Goal: Find specific fact: Find specific fact

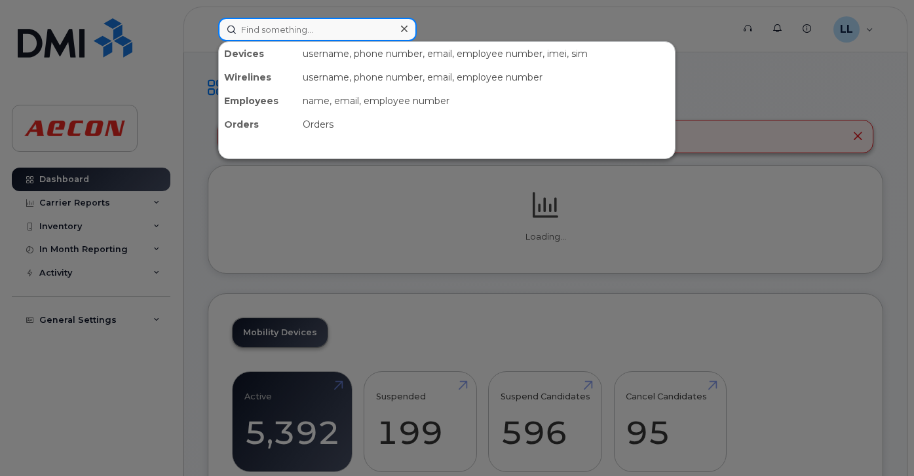
click at [373, 32] on input at bounding box center [317, 30] width 198 height 24
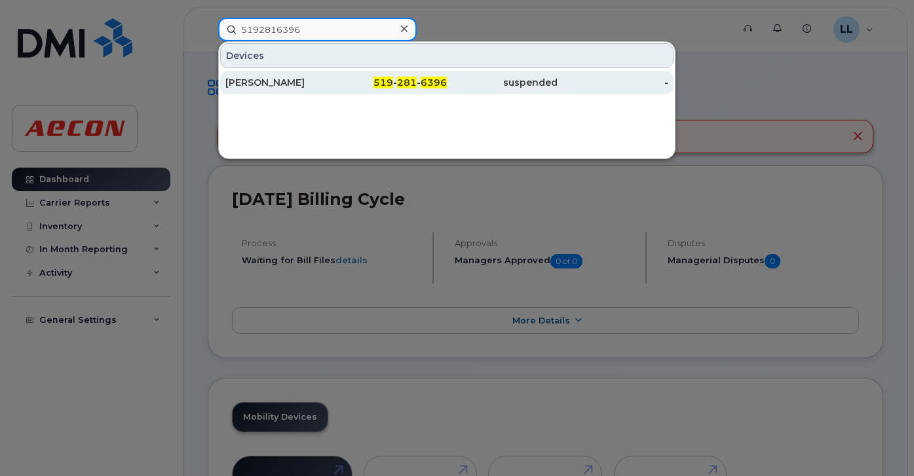
type input "5192816396"
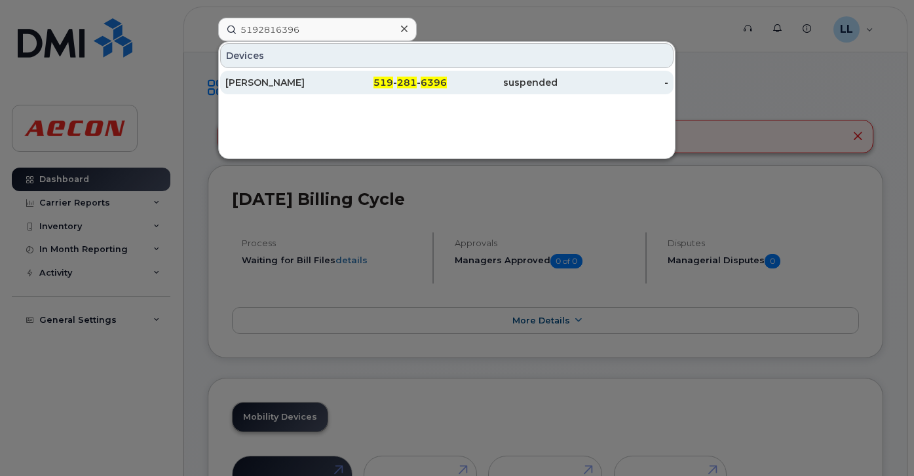
click at [343, 87] on div "519 - 281 - 6396" at bounding box center [391, 82] width 111 height 13
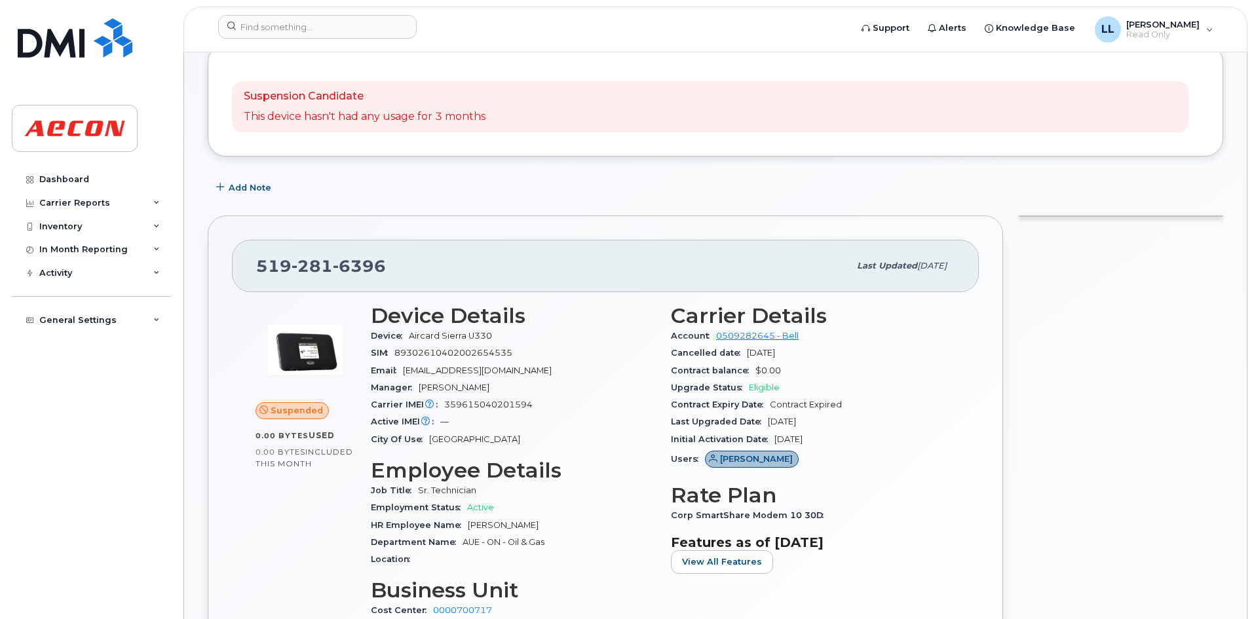
scroll to position [196, 0]
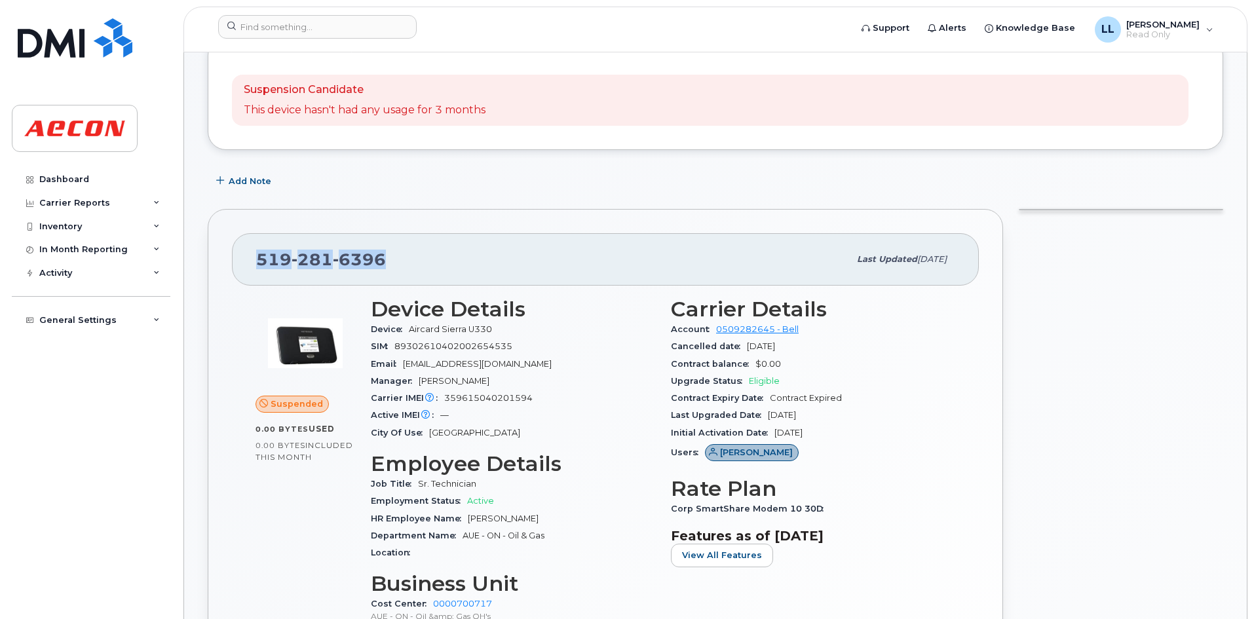
drag, startPoint x: 399, startPoint y: 261, endPoint x: 253, endPoint y: 254, distance: 145.6
click at [253, 254] on div "[PHONE_NUMBER] Last updated [DATE]" at bounding box center [605, 259] width 747 height 52
copy span "[PHONE_NUMBER]"
click at [619, 176] on div "Add Note" at bounding box center [715, 182] width 1015 height 24
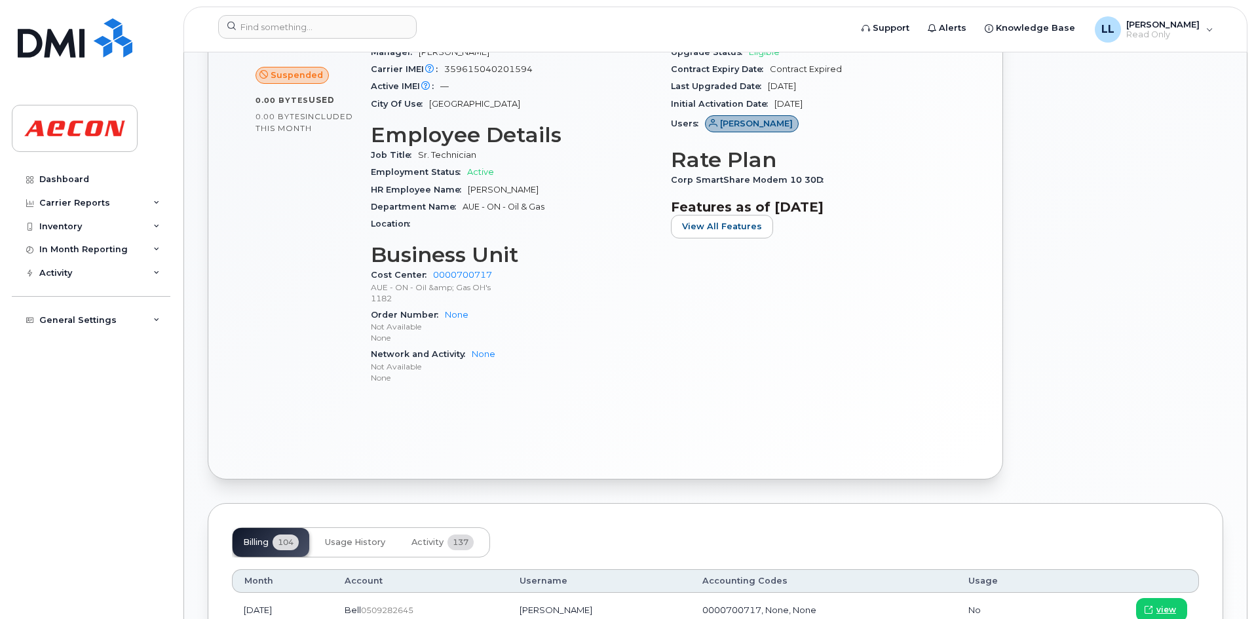
scroll to position [327, 0]
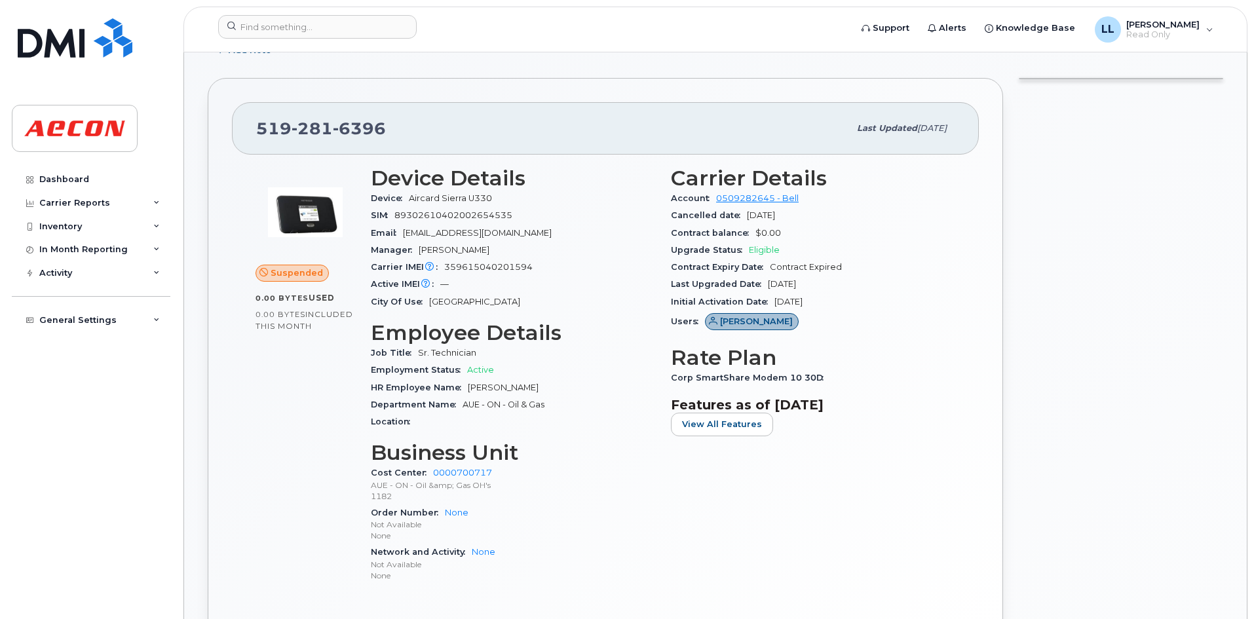
click at [615, 420] on div "Location" at bounding box center [513, 421] width 284 height 17
